Goal: Find contact information: Find contact information

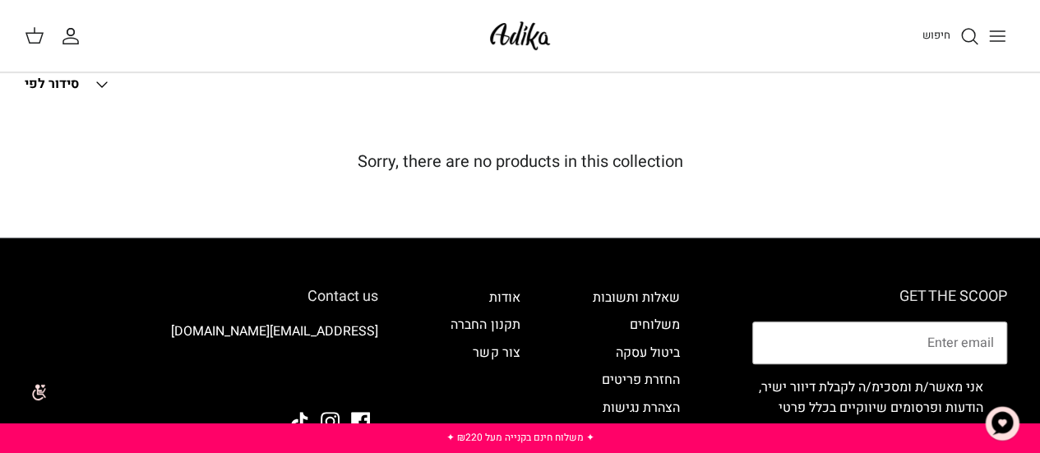
scroll to position [329, 0]
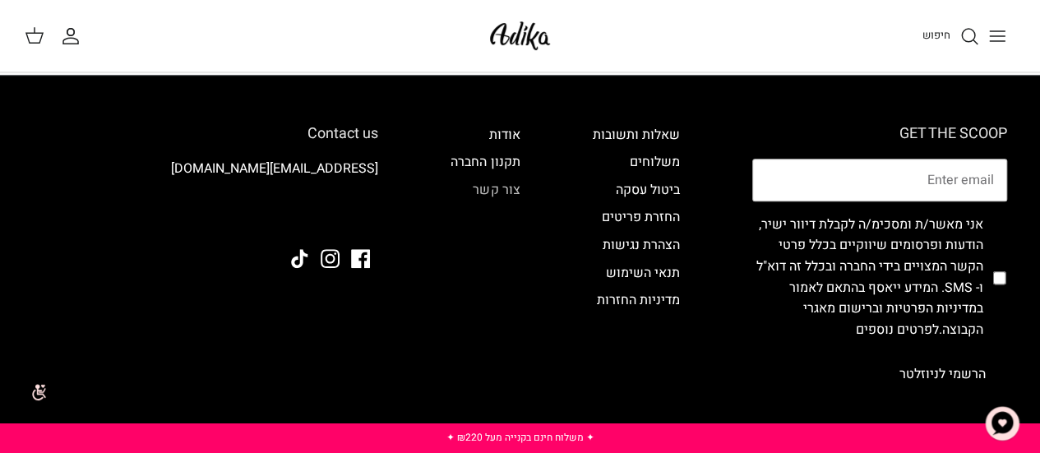
click at [498, 189] on link "צור קשר" at bounding box center [496, 190] width 47 height 20
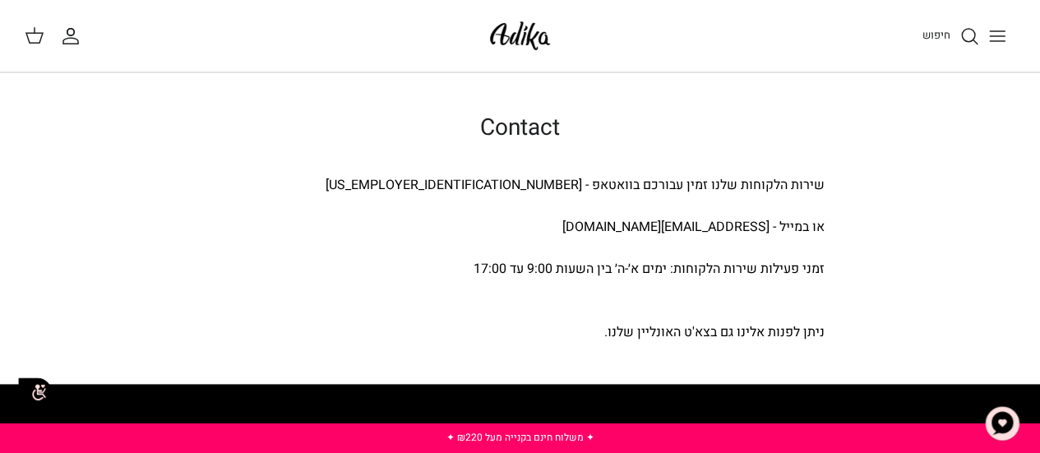
click at [1009, 34] on button "Toggle menu" at bounding box center [997, 36] width 36 height 36
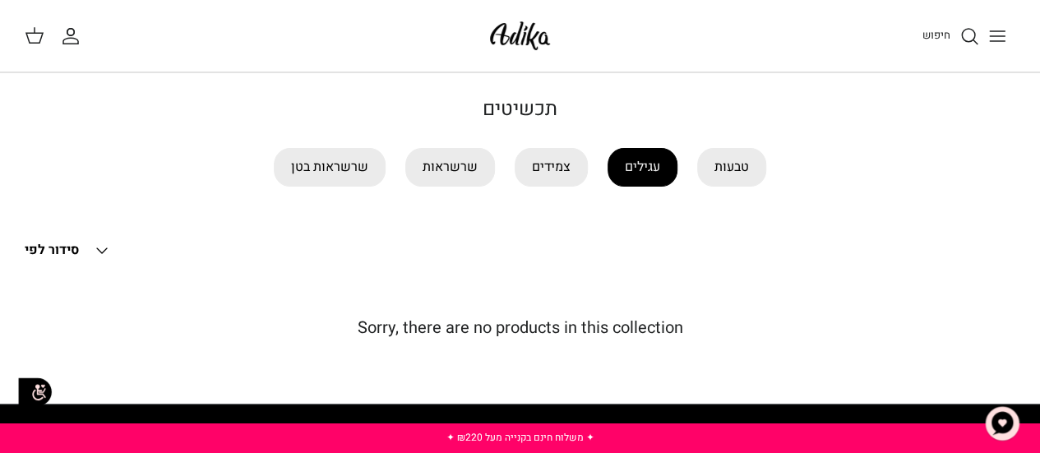
click at [658, 167] on link "עגילים" at bounding box center [643, 167] width 70 height 39
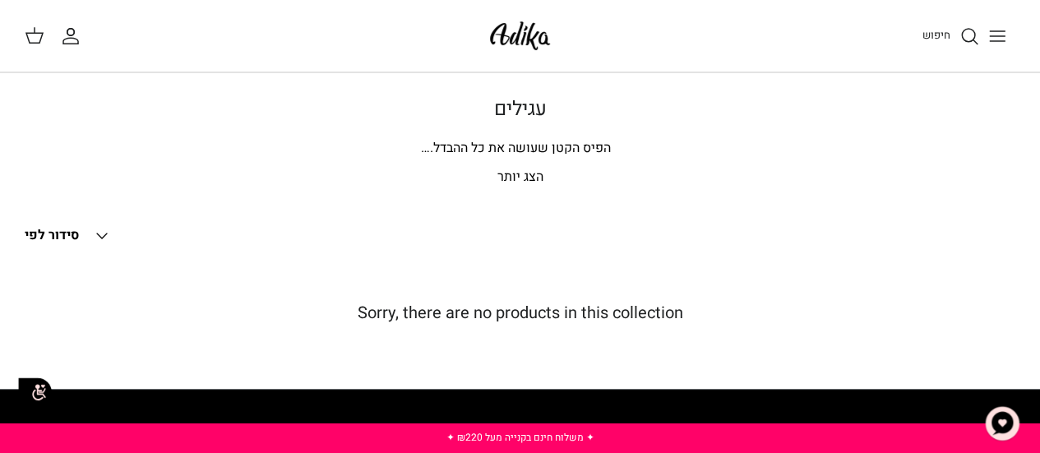
click at [535, 180] on p "הצג יותר" at bounding box center [520, 177] width 991 height 21
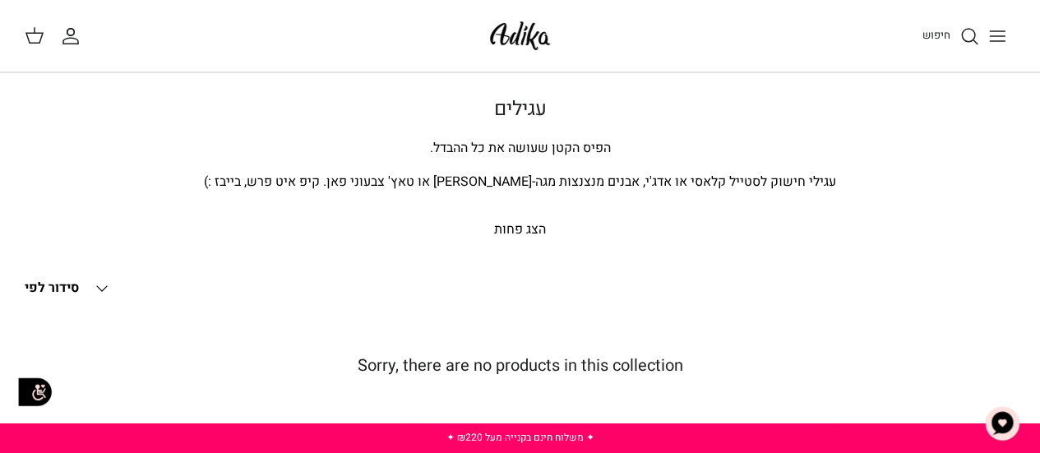
click at [1000, 38] on icon "Toggle menu" at bounding box center [998, 36] width 20 height 20
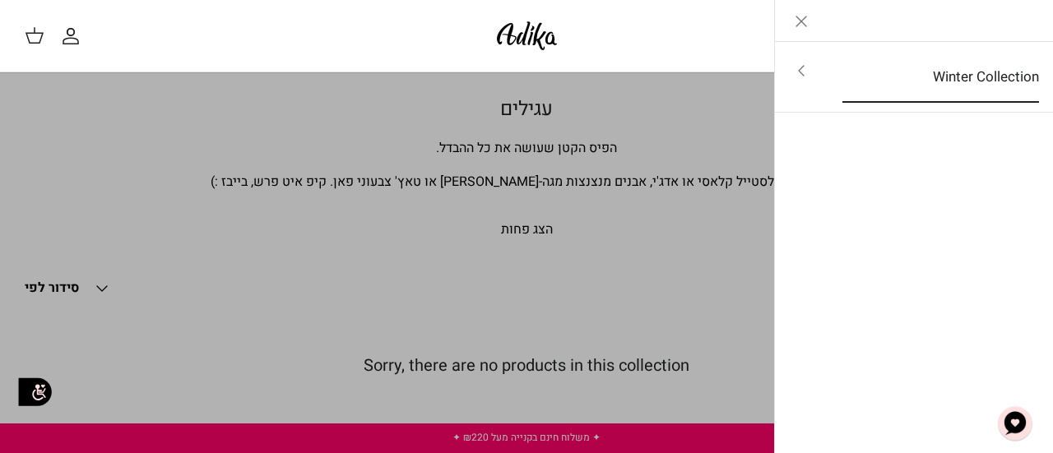
click at [974, 83] on link "Winter Collection" at bounding box center [940, 77] width 226 height 51
